Goal: Complete application form: Complete application form

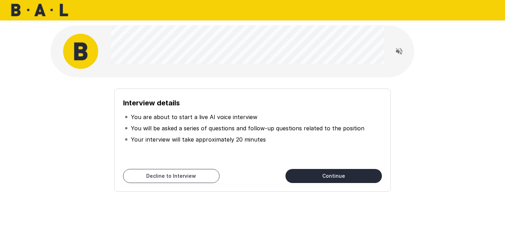
click at [329, 176] on button "Continue" at bounding box center [333, 176] width 96 height 14
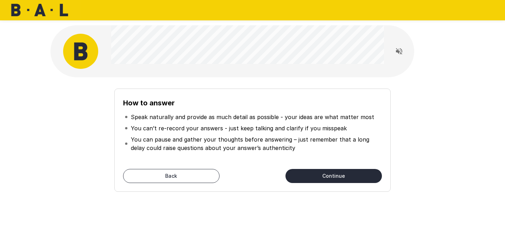
click at [340, 177] on button "Continue" at bounding box center [333, 176] width 96 height 14
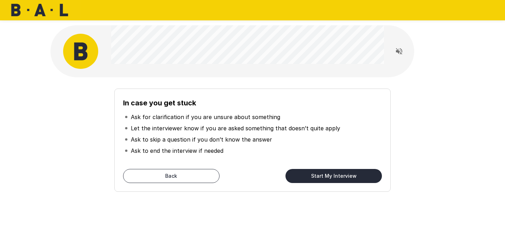
click at [340, 177] on button "Start My Interview" at bounding box center [333, 176] width 96 height 14
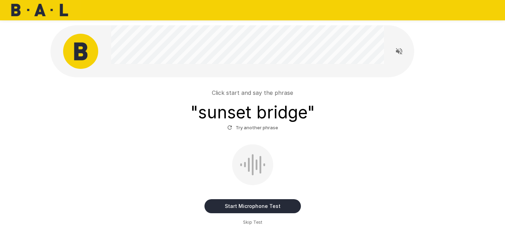
click at [242, 206] on button "Start Microphone Test" at bounding box center [252, 206] width 96 height 14
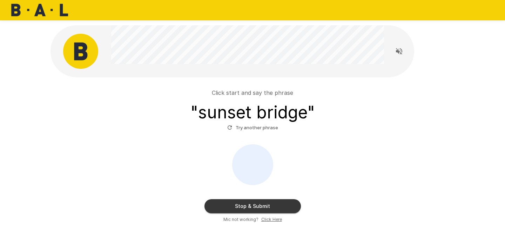
click at [242, 206] on button "Stop & Submit" at bounding box center [252, 206] width 96 height 14
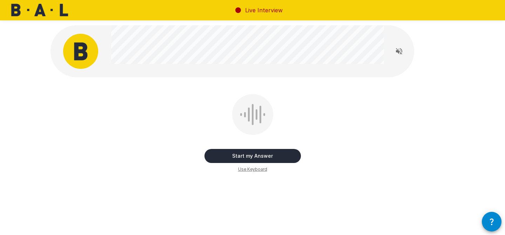
click at [239, 155] on button "Start my Answer" at bounding box center [252, 156] width 96 height 14
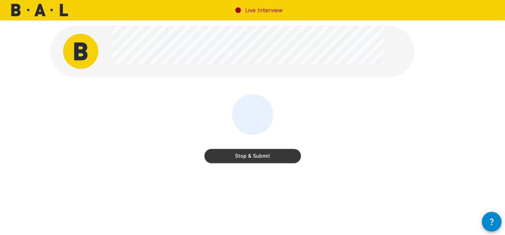
click at [239, 155] on button "Stop & Submit" at bounding box center [252, 156] width 96 height 14
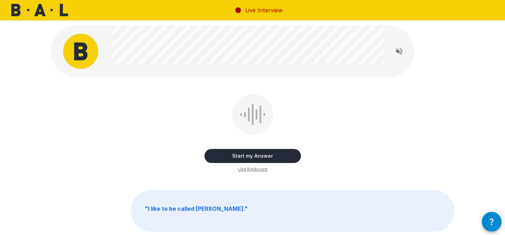
click at [239, 155] on button "Start my Answer" at bounding box center [252, 156] width 96 height 14
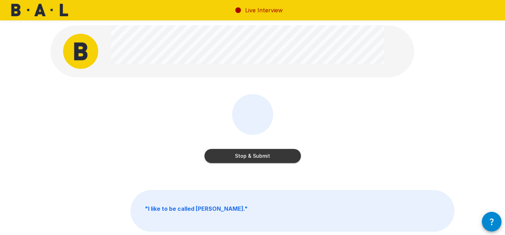
click at [239, 155] on button "Stop & Submit" at bounding box center [252, 156] width 96 height 14
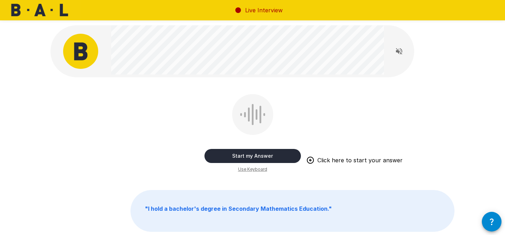
click at [239, 155] on button "Start my Answer" at bounding box center [252, 156] width 96 height 14
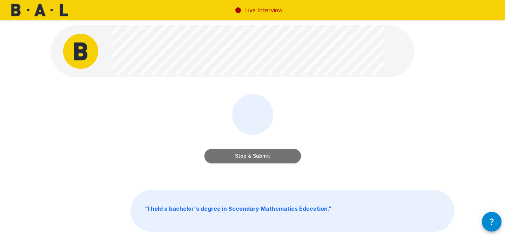
click at [239, 155] on button "Stop & Submit" at bounding box center [252, 156] width 96 height 14
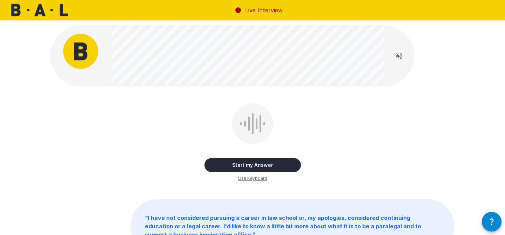
click at [237, 162] on button "Start my Answer" at bounding box center [252, 165] width 96 height 14
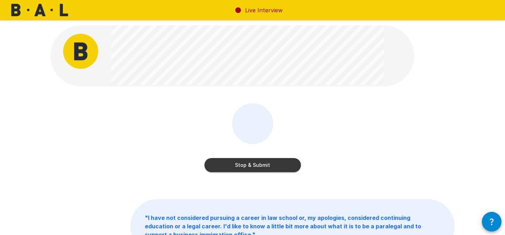
click at [237, 162] on button "Stop & Submit" at bounding box center [252, 165] width 96 height 14
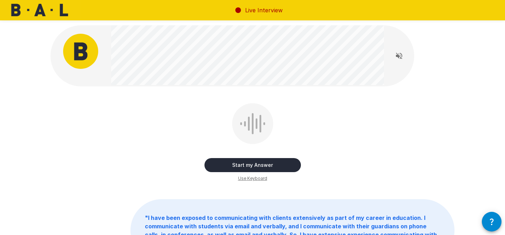
click at [232, 167] on button "Start my Answer" at bounding box center [252, 165] width 96 height 14
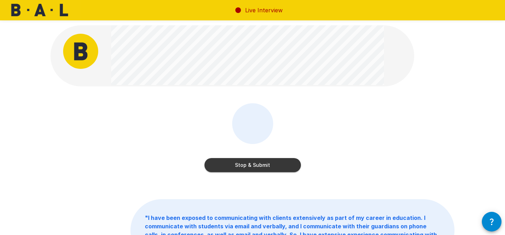
click at [232, 167] on button "Stop & Submit" at bounding box center [252, 165] width 96 height 14
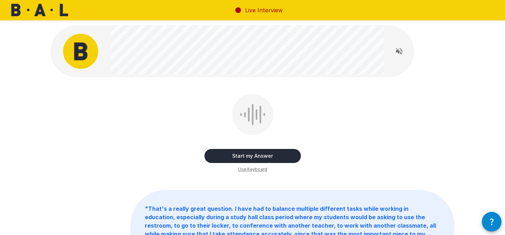
click at [233, 159] on button "Start my Answer" at bounding box center [252, 156] width 96 height 14
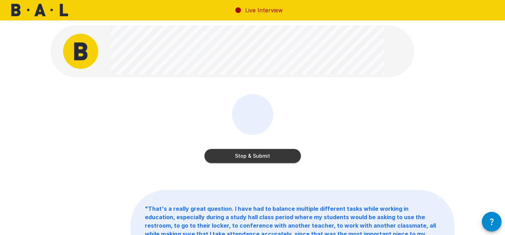
click at [233, 159] on button "Stop & Submit" at bounding box center [252, 156] width 96 height 14
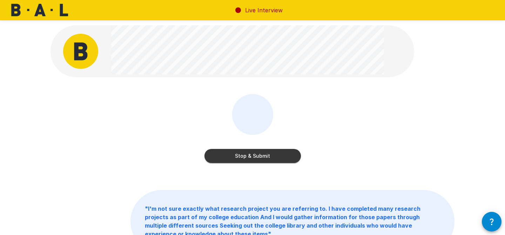
click at [233, 159] on button "Stop & Submit" at bounding box center [252, 156] width 96 height 14
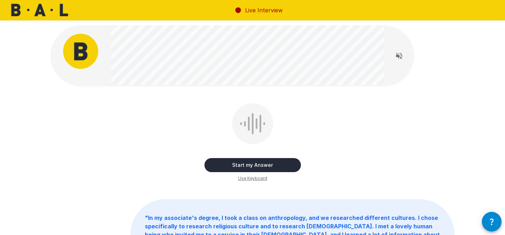
click at [233, 159] on button "Start my Answer" at bounding box center [252, 165] width 96 height 14
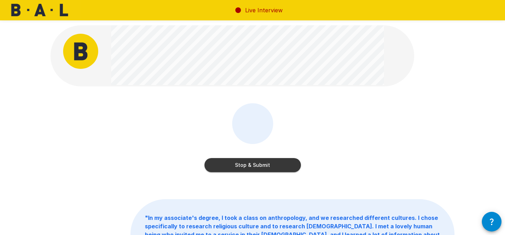
click at [236, 164] on button "Stop & Submit" at bounding box center [252, 165] width 96 height 14
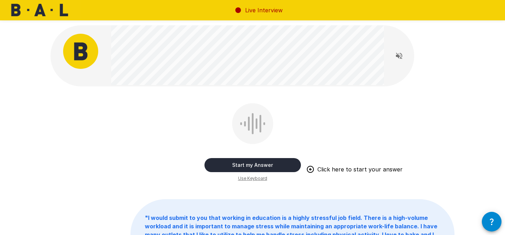
click at [236, 164] on button "Start my Answer" at bounding box center [252, 165] width 96 height 14
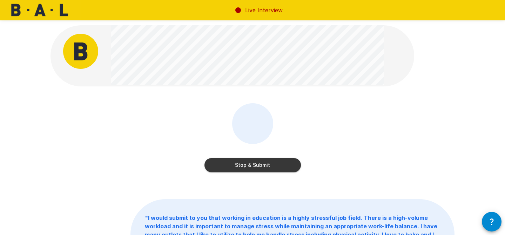
click at [236, 164] on button "Stop & Submit" at bounding box center [252, 165] width 96 height 14
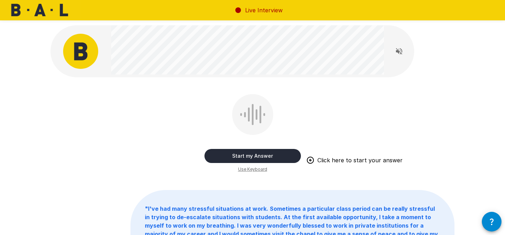
click at [234, 158] on button "Start my Answer" at bounding box center [252, 156] width 96 height 14
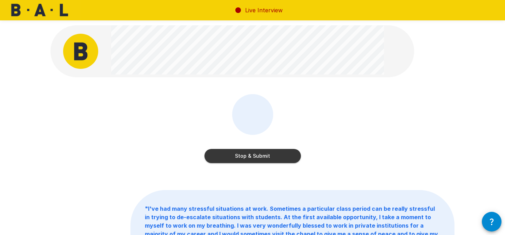
click at [234, 158] on button "Stop & Submit" at bounding box center [252, 156] width 96 height 14
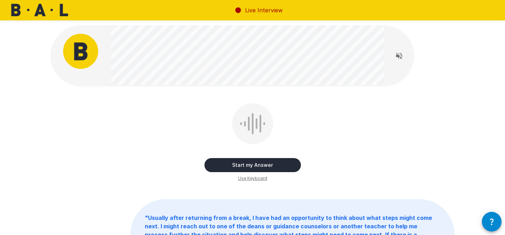
click at [234, 166] on button "Start my Answer" at bounding box center [252, 165] width 96 height 14
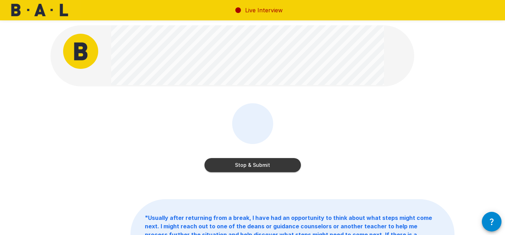
click at [234, 166] on button "Stop & Submit" at bounding box center [252, 165] width 96 height 14
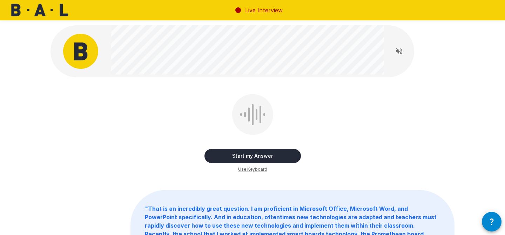
click at [235, 158] on button "Start my Answer" at bounding box center [252, 156] width 96 height 14
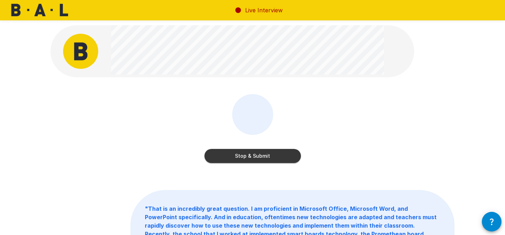
click at [235, 158] on button "Stop & Submit" at bounding box center [252, 156] width 96 height 14
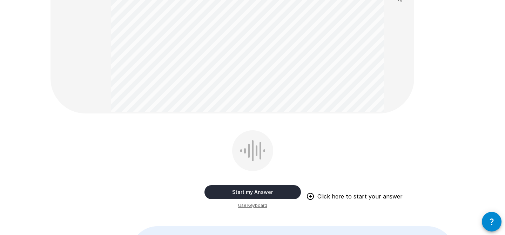
scroll to position [143, 0]
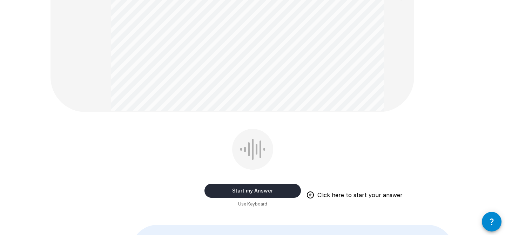
click at [239, 193] on button "Start my Answer" at bounding box center [252, 190] width 96 height 14
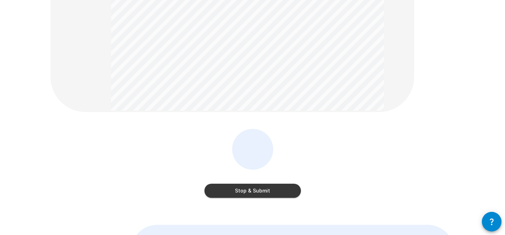
click at [239, 193] on button "Stop & Submit" at bounding box center [252, 190] width 96 height 14
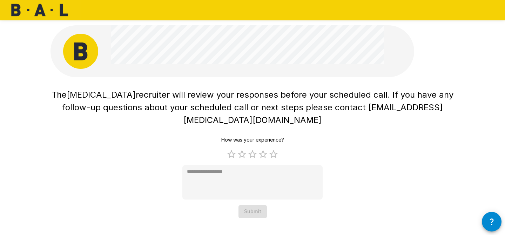
scroll to position [0, 0]
click at [274, 149] on label "5 Stars" at bounding box center [273, 154] width 11 height 11
type textarea "*"
click at [254, 205] on button "Submit" at bounding box center [252, 211] width 28 height 13
